Goal: Navigation & Orientation: Find specific page/section

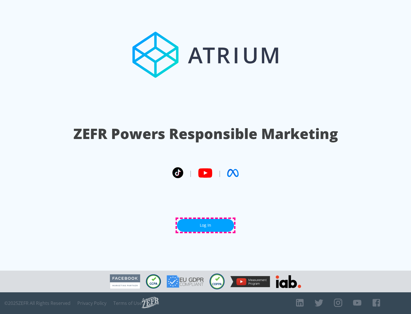
click at [206, 225] on link "Log In" at bounding box center [205, 225] width 57 height 13
